Goal: Task Accomplishment & Management: Check status

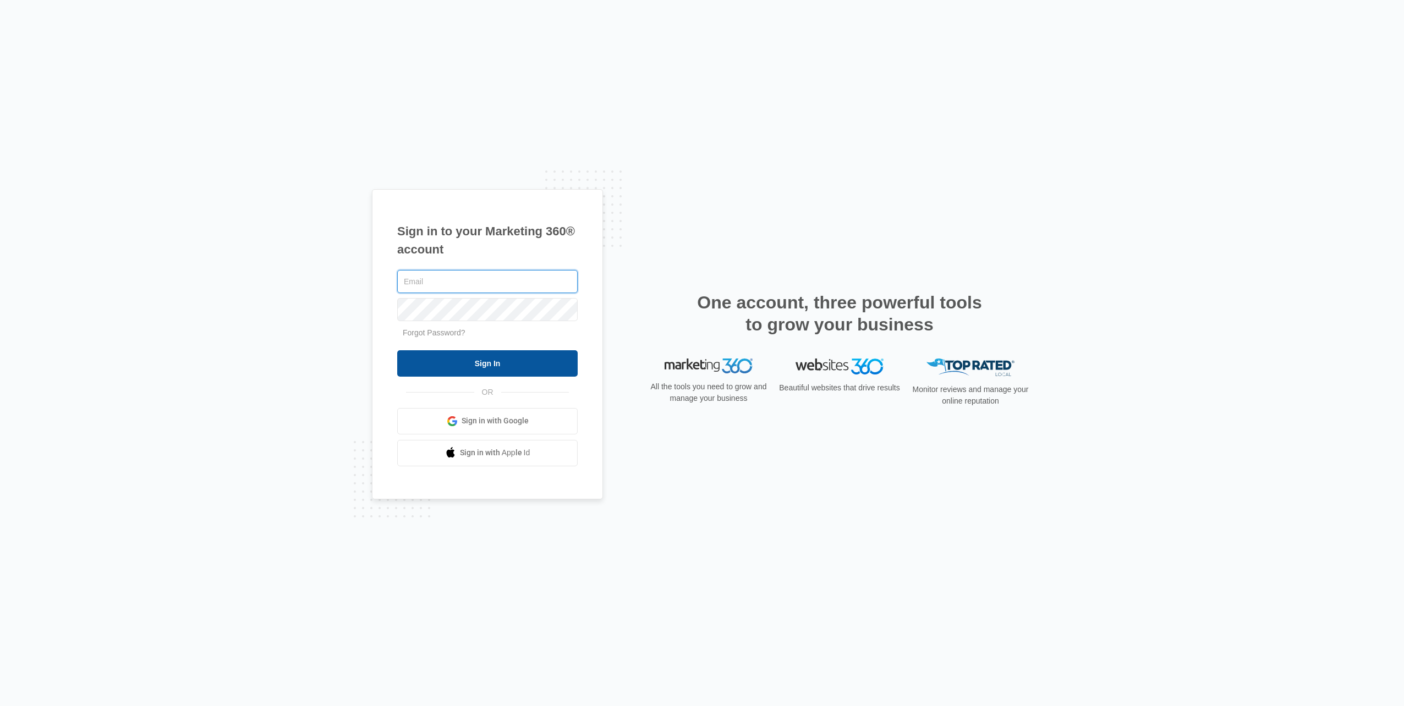
type input "[EMAIL_ADDRESS][DOMAIN_NAME]"
click at [465, 361] on input "Sign In" at bounding box center [487, 363] width 180 height 26
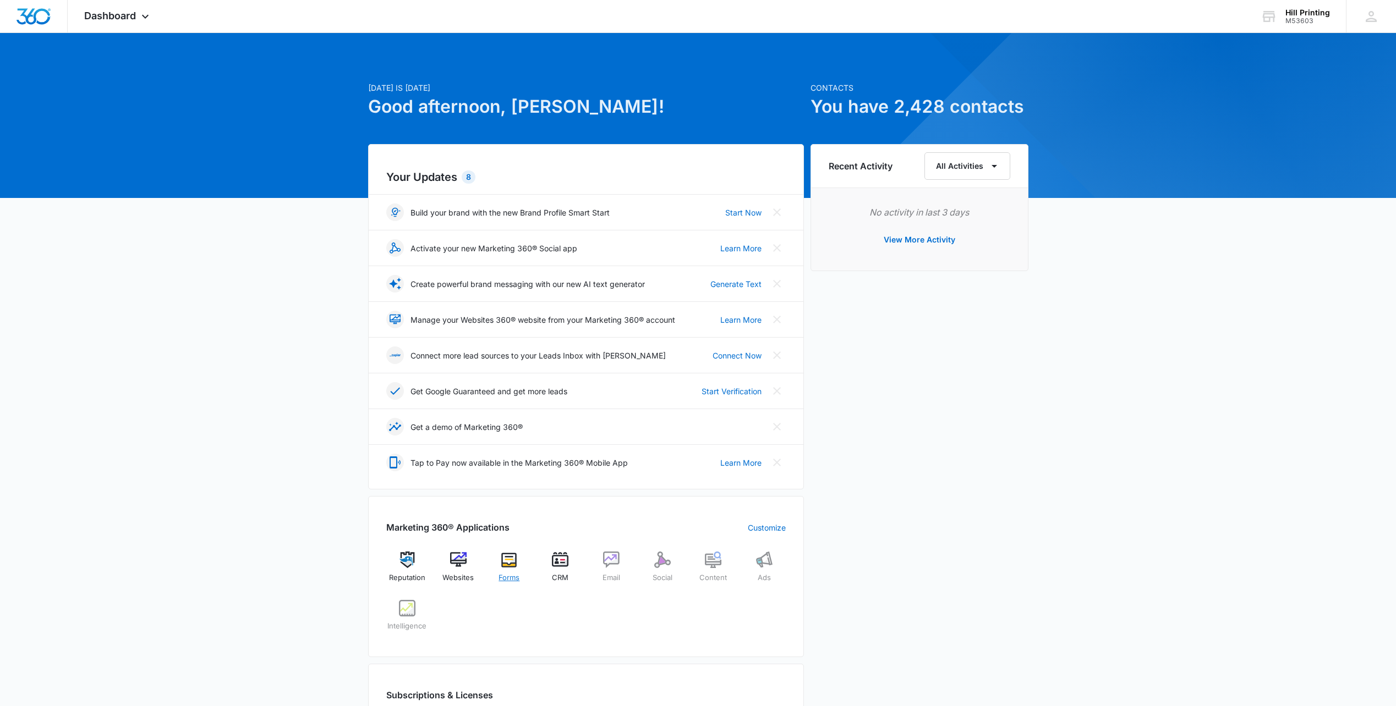
click at [513, 565] on img at bounding box center [509, 560] width 17 height 17
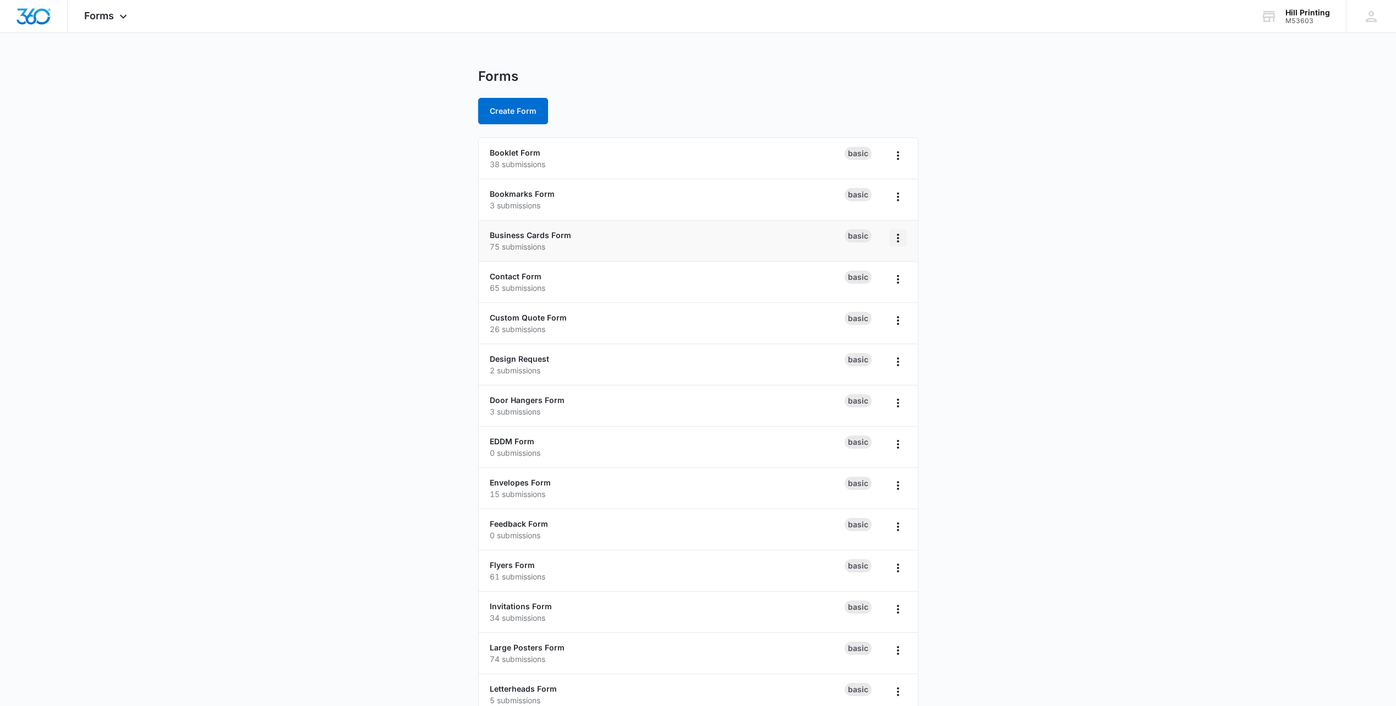
click at [899, 238] on icon "Overflow Menu" at bounding box center [897, 238] width 13 height 13
click at [624, 227] on li "Business Cards Form 75 submissions Basic Rename Duplicate Delete" at bounding box center [698, 241] width 439 height 41
click at [558, 236] on link "Business Cards Form" at bounding box center [530, 235] width 81 height 9
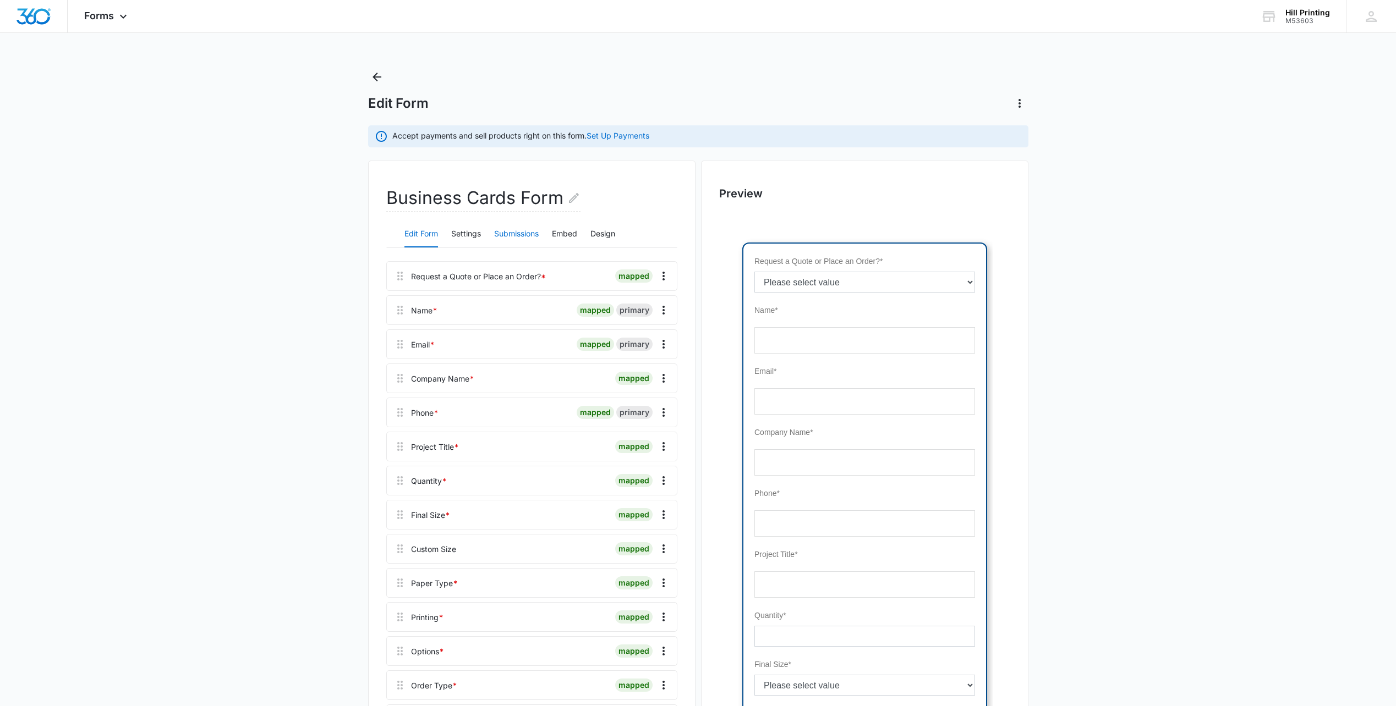
click at [534, 231] on button "Submissions" at bounding box center [516, 234] width 45 height 26
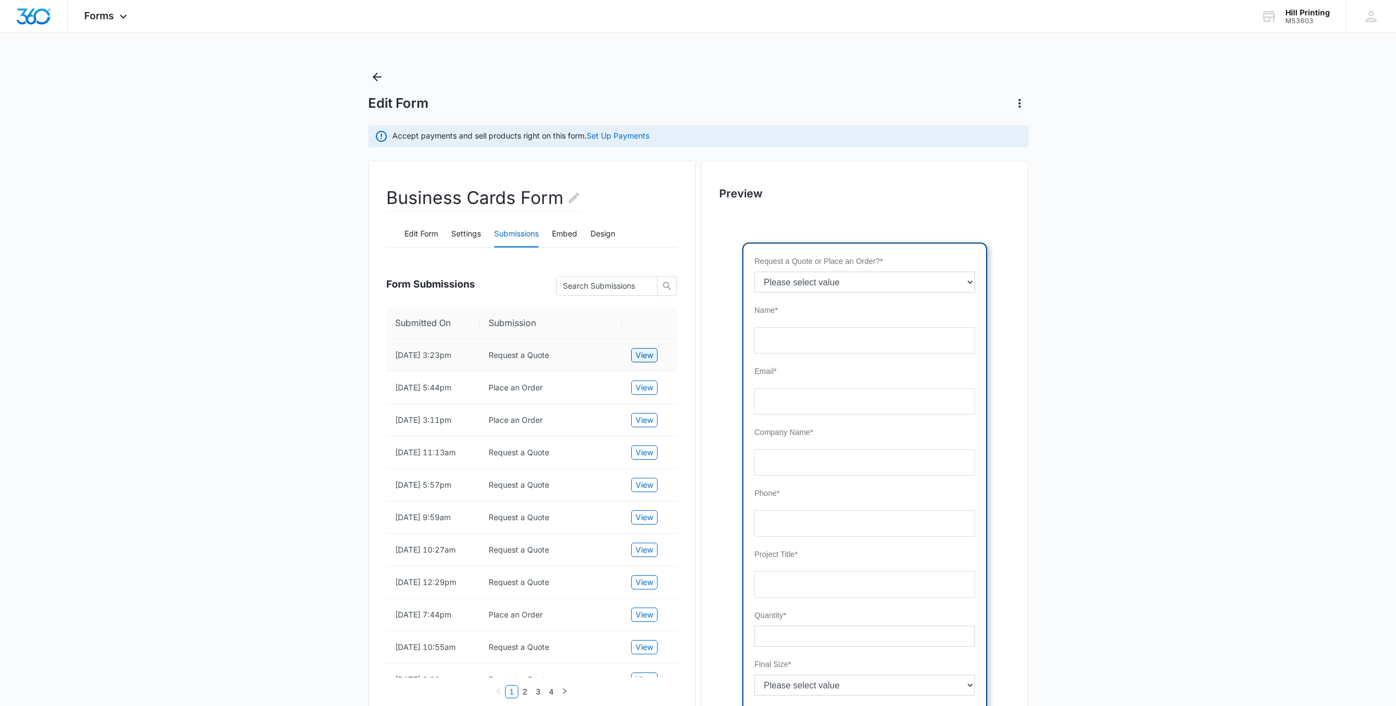
click at [640, 361] on span "View" at bounding box center [645, 355] width 18 height 12
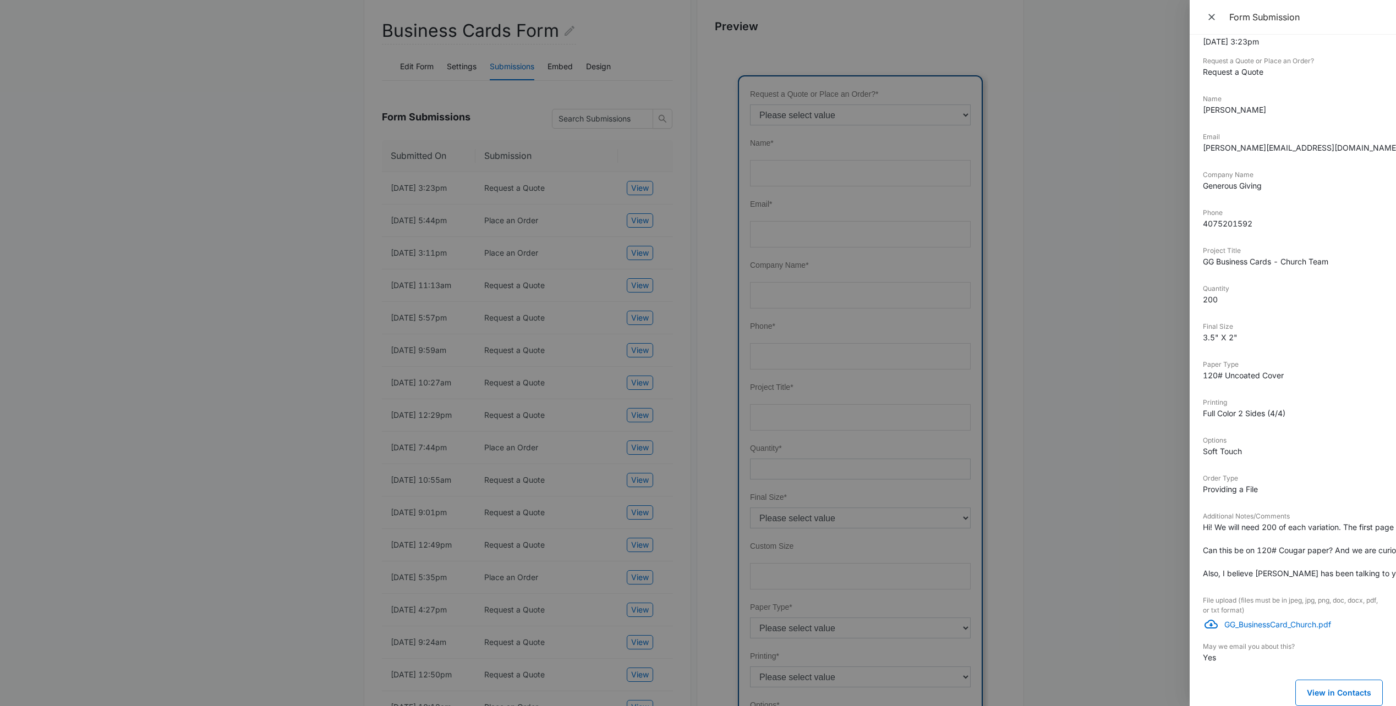
scroll to position [330, 0]
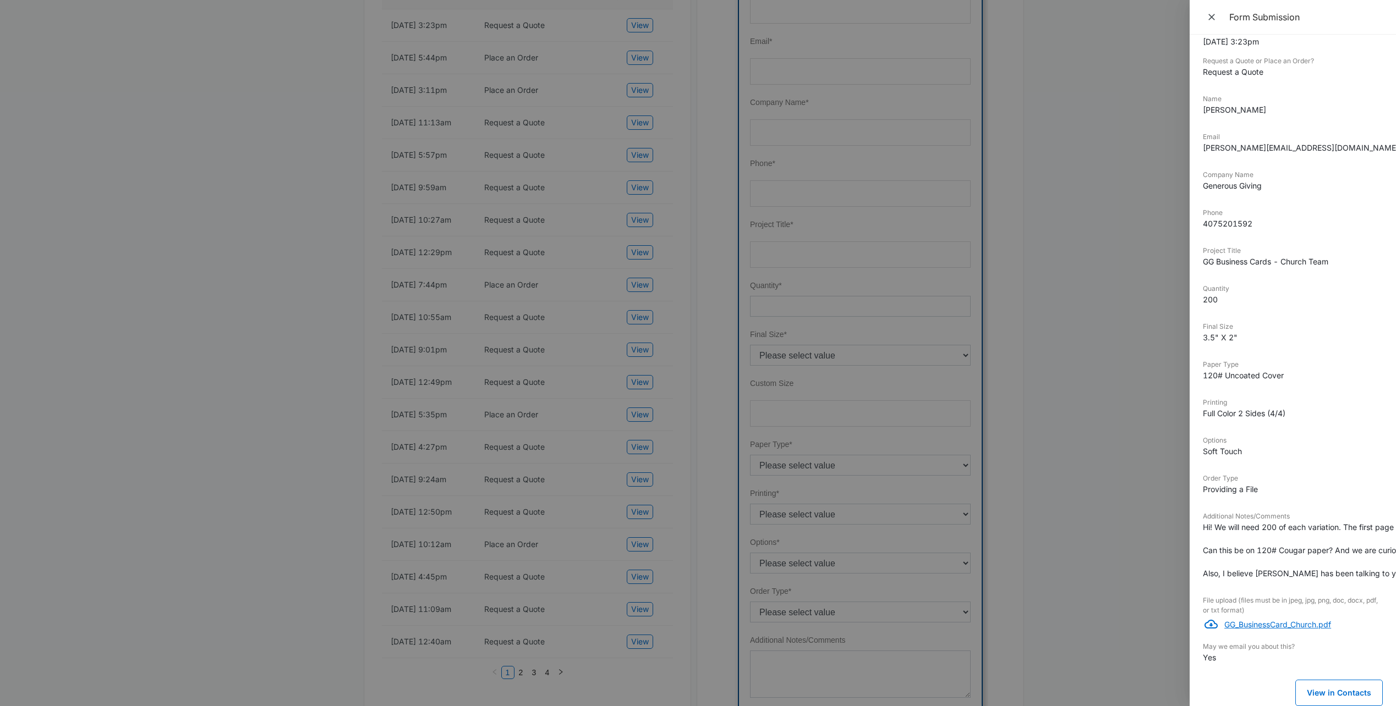
click at [1247, 619] on p "GG_BusinessCard_Church.pdf" at bounding box center [1303, 625] width 158 height 12
